Goal: Find specific page/section: Find specific page/section

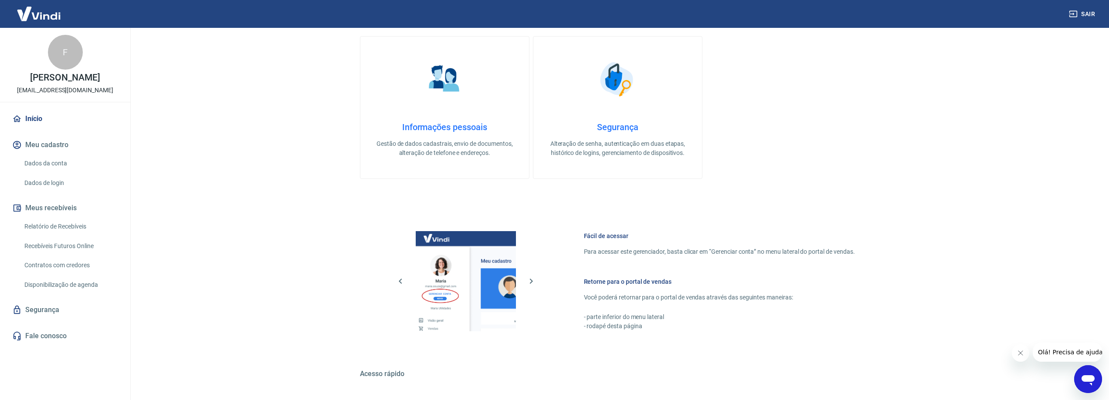
scroll to position [433, 0]
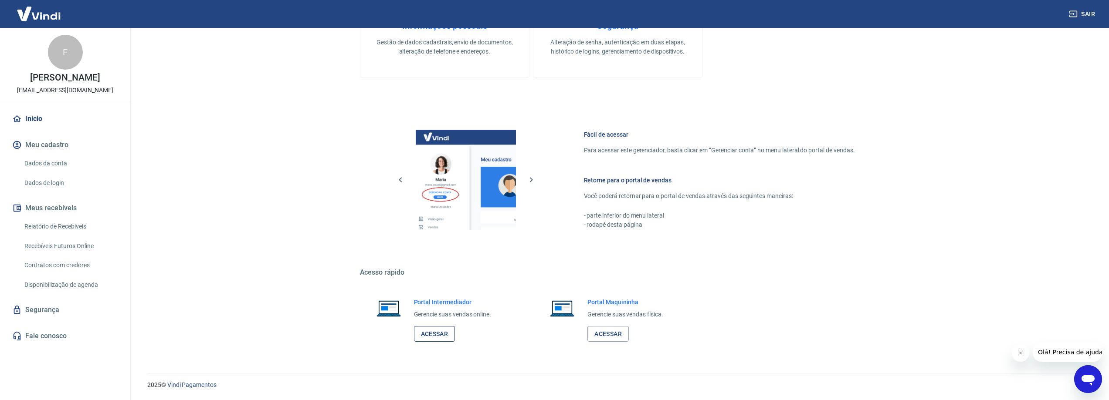
click at [424, 332] on link "Acessar" at bounding box center [434, 334] width 41 height 16
click at [53, 226] on link "Relatório de Recebíveis" at bounding box center [70, 227] width 99 height 18
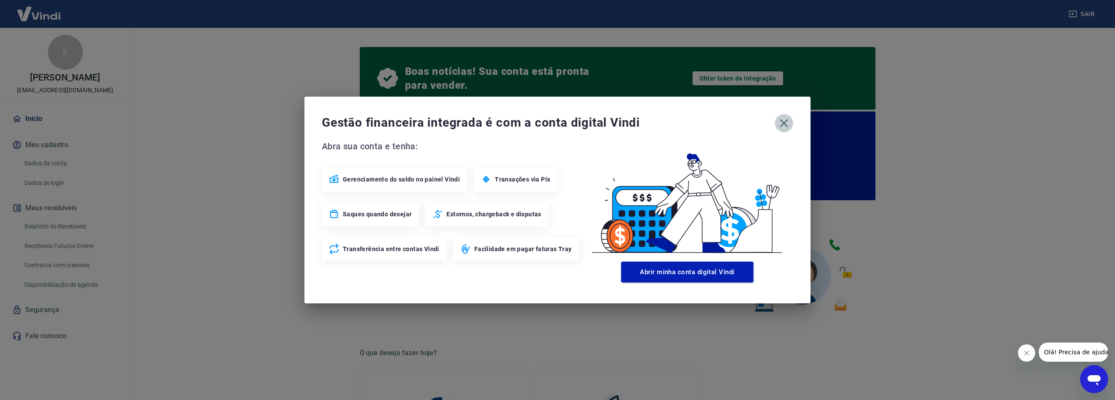
click at [783, 122] on icon "button" at bounding box center [784, 123] width 8 height 8
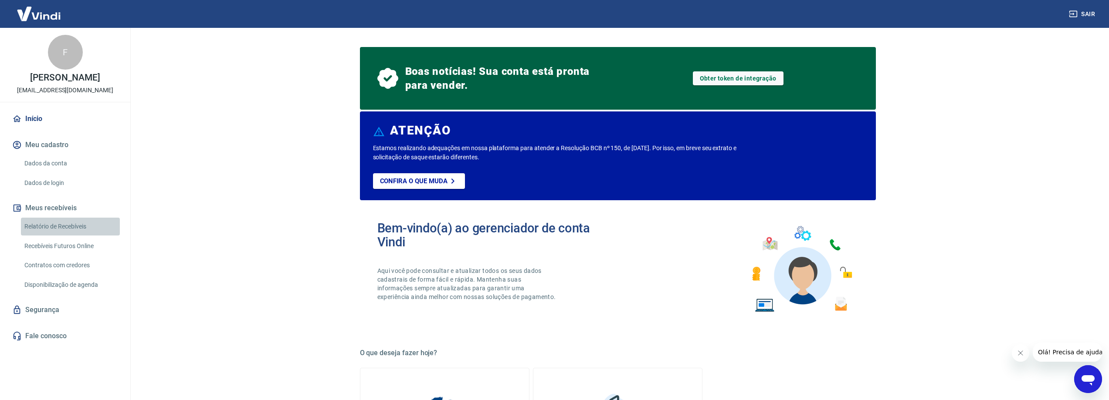
click at [64, 229] on link "Relatório de Recebíveis" at bounding box center [70, 227] width 99 height 18
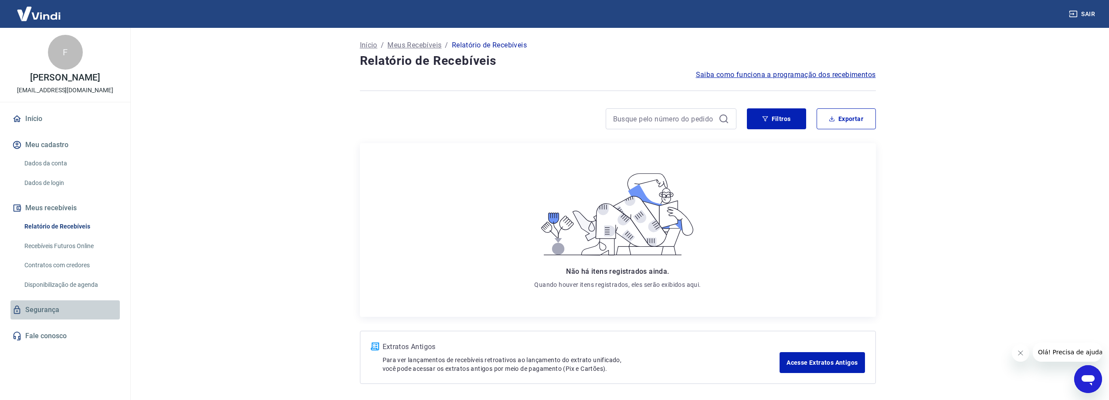
click at [58, 305] on link "Segurança" at bounding box center [64, 310] width 109 height 19
